Goal: Communication & Community: Participate in discussion

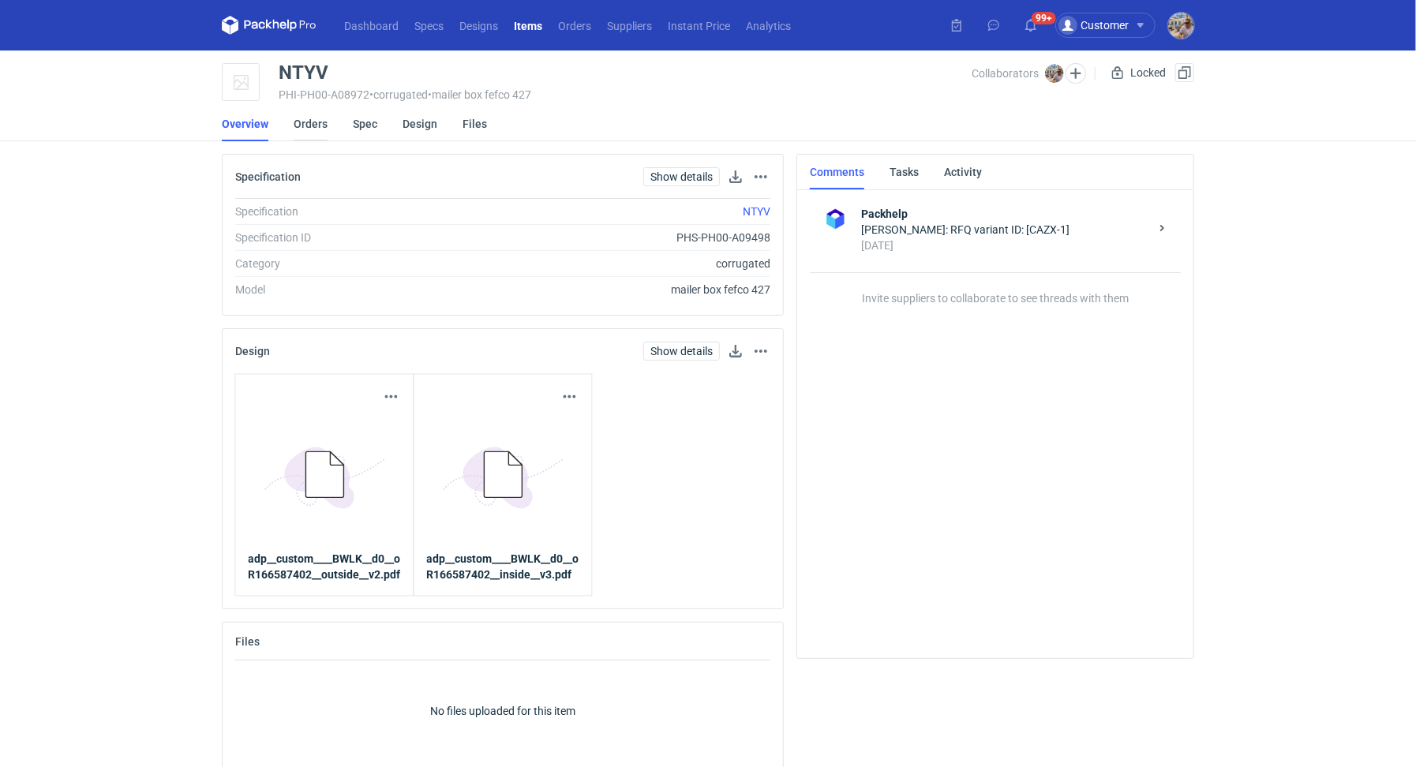
click at [295, 122] on link "Orders" at bounding box center [311, 124] width 34 height 35
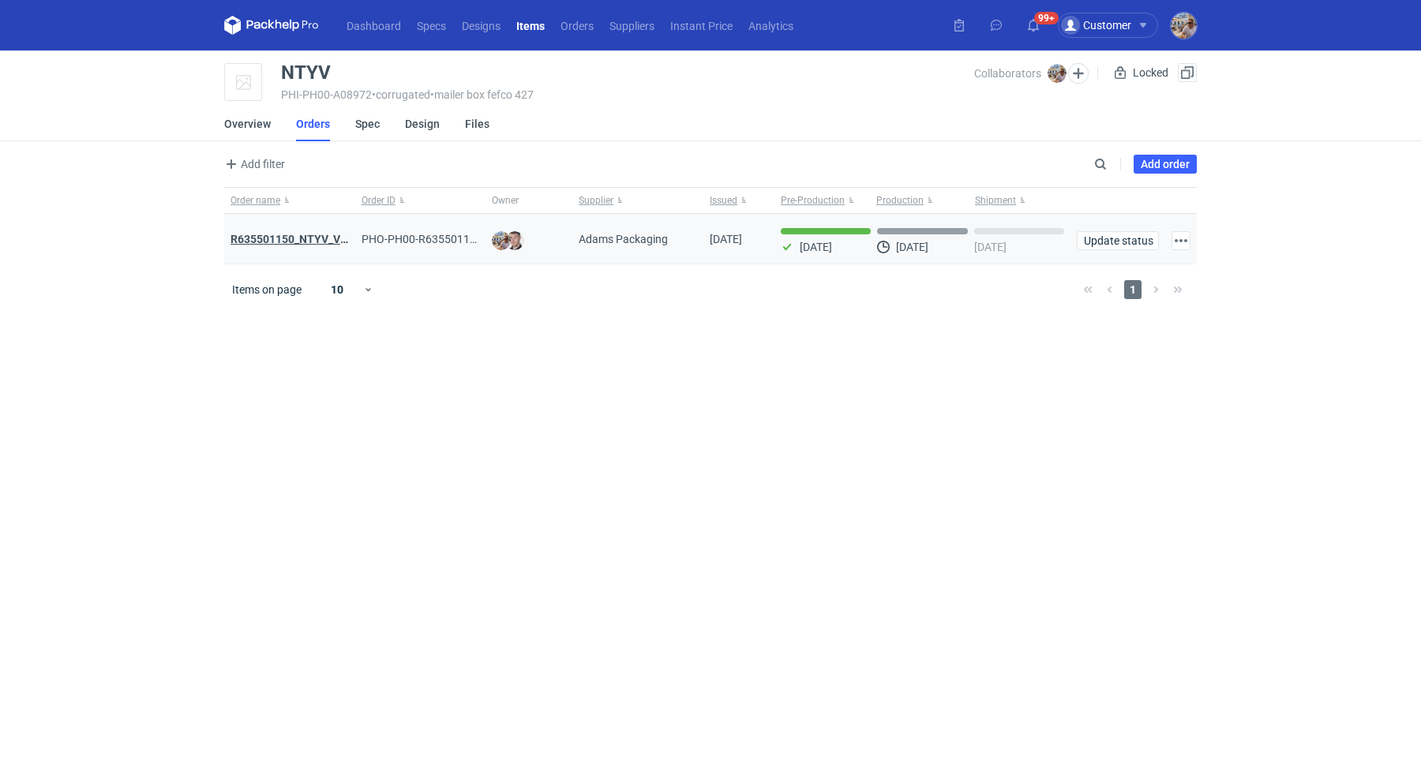
click at [297, 234] on strong "R635501150_NTYV_VNSV" at bounding box center [296, 239] width 132 height 13
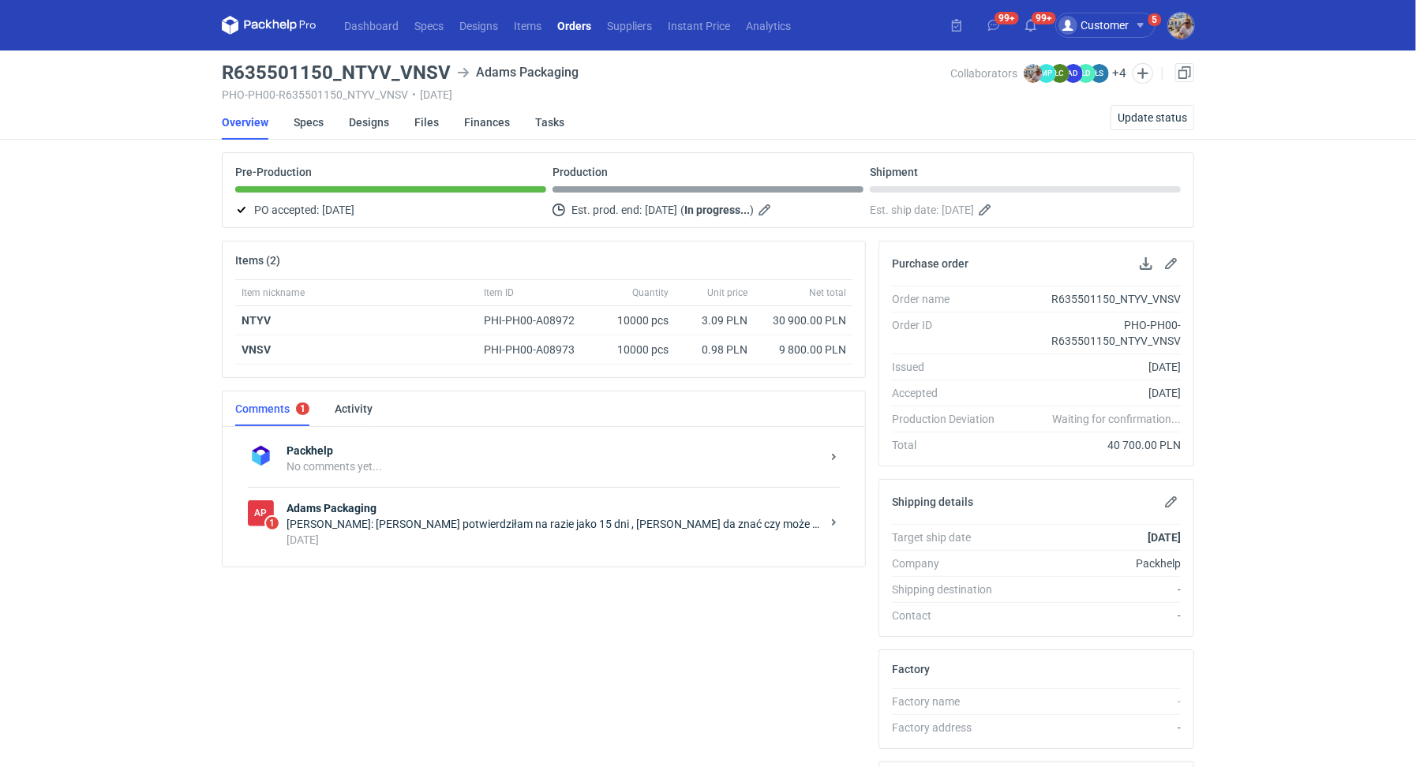
click at [466, 524] on div "[PERSON_NAME]: [PERSON_NAME] potwierdziłam na razie jako 15 dni , [PERSON_NAME]…" at bounding box center [553, 524] width 534 height 16
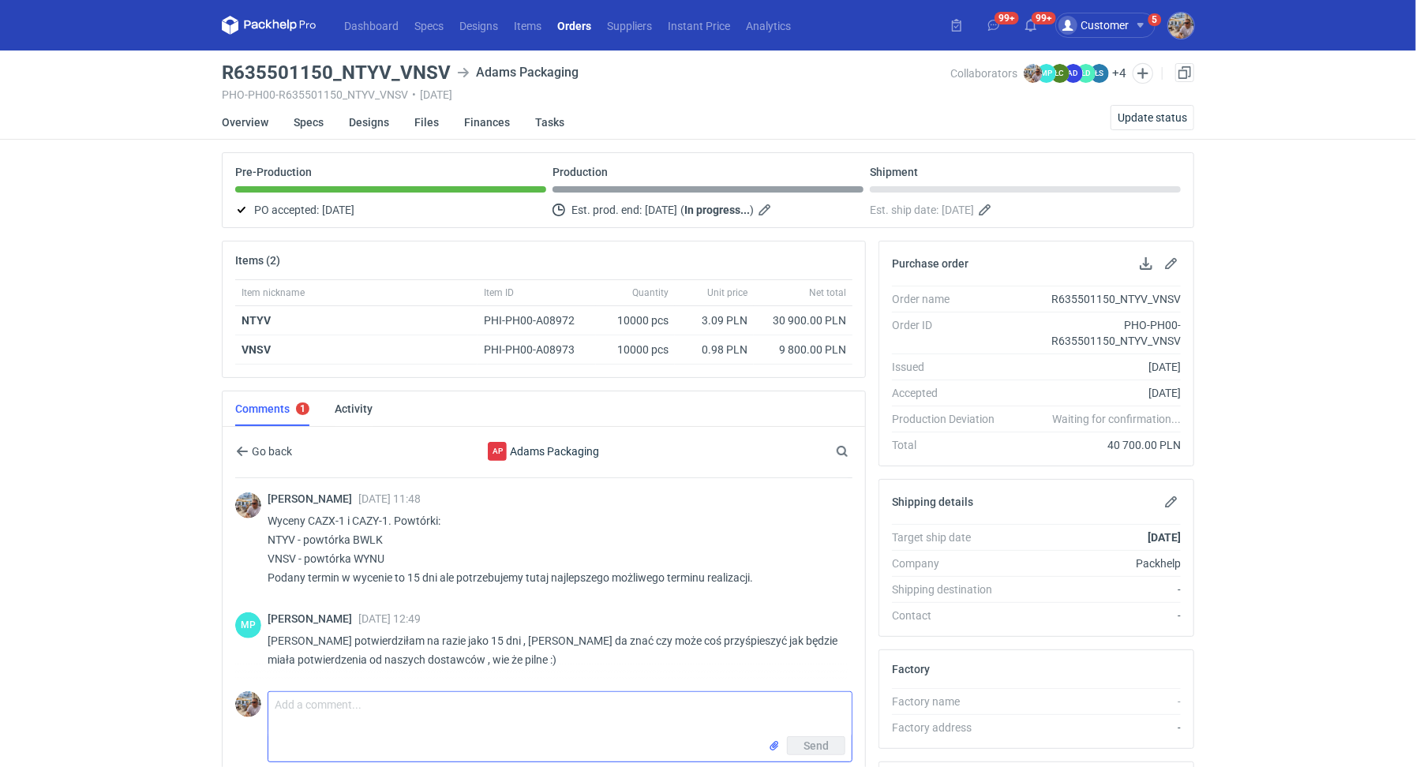
click at [395, 714] on textarea "Comment message" at bounding box center [559, 714] width 583 height 44
type textarea "[PERSON_NAME] na kiedy najszybciej jesteśmy w stanie wyprodukować to zlecenie?"
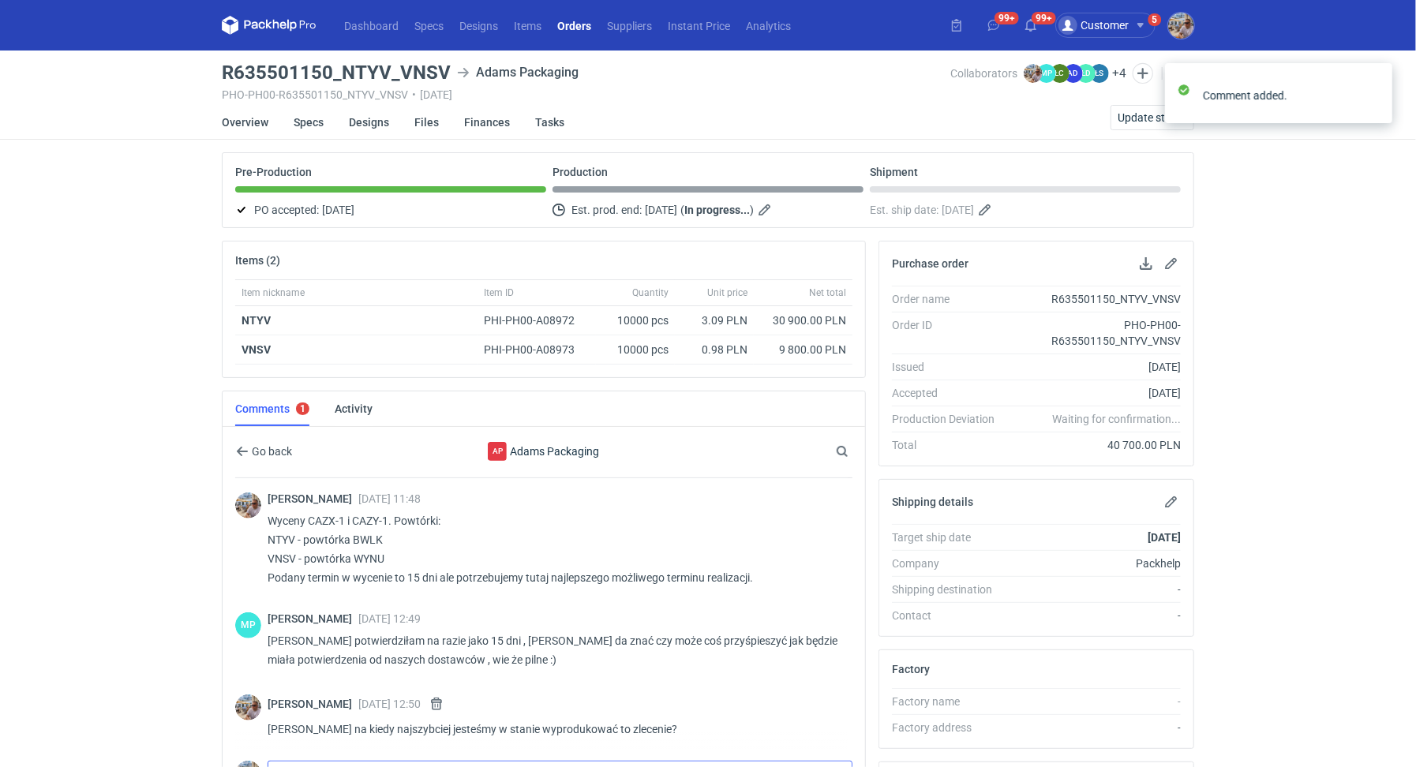
scroll to position [10, 0]
